Goal: Navigation & Orientation: Find specific page/section

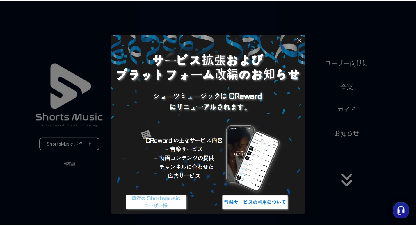
scroll to position [14, 0]
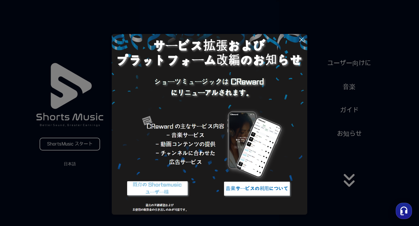
click at [299, 41] on icon at bounding box center [301, 39] width 7 height 7
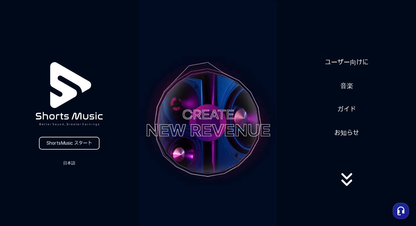
scroll to position [90, 0]
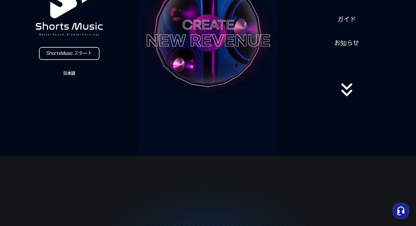
click at [73, 72] on button "日本語" at bounding box center [69, 73] width 28 height 8
click at [65, 96] on button "日本語" at bounding box center [69, 98] width 23 height 6
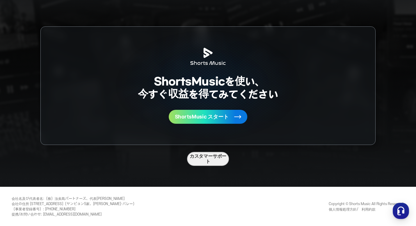
scroll to position [1508, 0]
